Goal: Download file/media

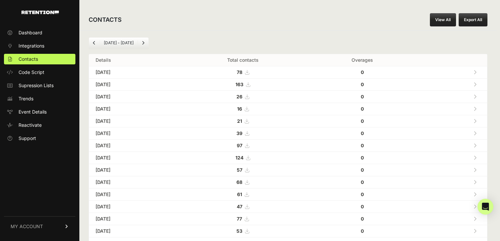
click at [261, 6] on div "CONTACTS View All Export All [DATE] - [DATE] Details Total contacts Overages [D…" at bounding box center [287, 237] width 417 height 474
click at [249, 73] on icon at bounding box center [247, 72] width 4 height 5
